Goal: Information Seeking & Learning: Learn about a topic

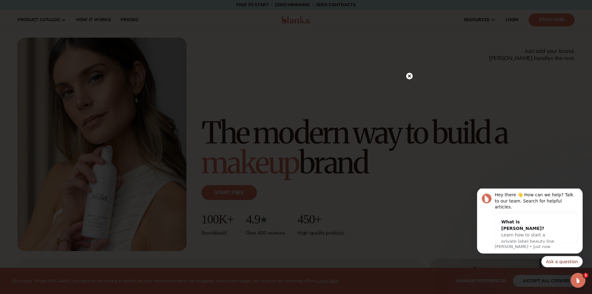
click at [409, 76] on circle at bounding box center [409, 76] width 7 height 7
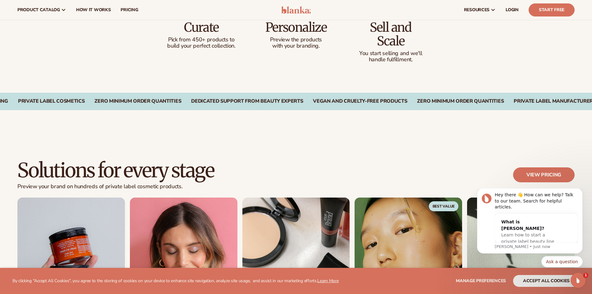
scroll to position [404, 0]
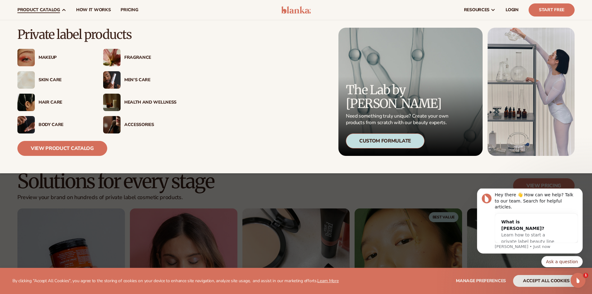
click at [63, 9] on icon at bounding box center [64, 10] width 3 height 2
click at [27, 126] on img at bounding box center [25, 124] width 17 height 17
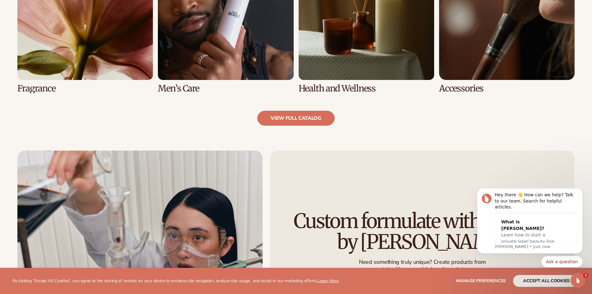
scroll to position [684, 0]
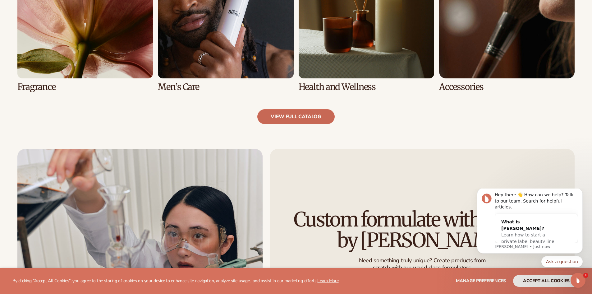
click at [296, 116] on link "view full catalog" at bounding box center [295, 116] width 77 height 15
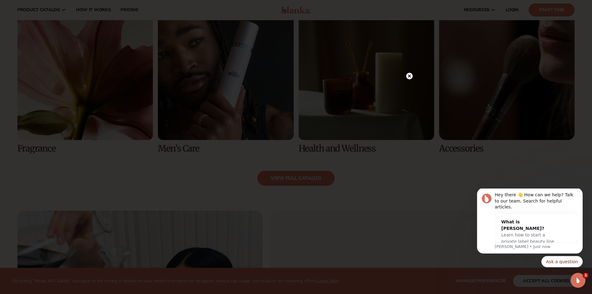
scroll to position [622, 0]
click at [410, 76] on circle at bounding box center [409, 76] width 7 height 7
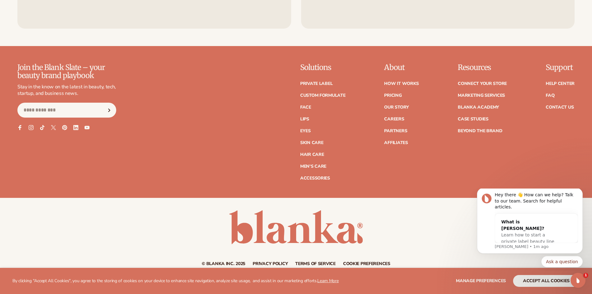
scroll to position [1213, 0]
